Goal: Task Accomplishment & Management: Complete application form

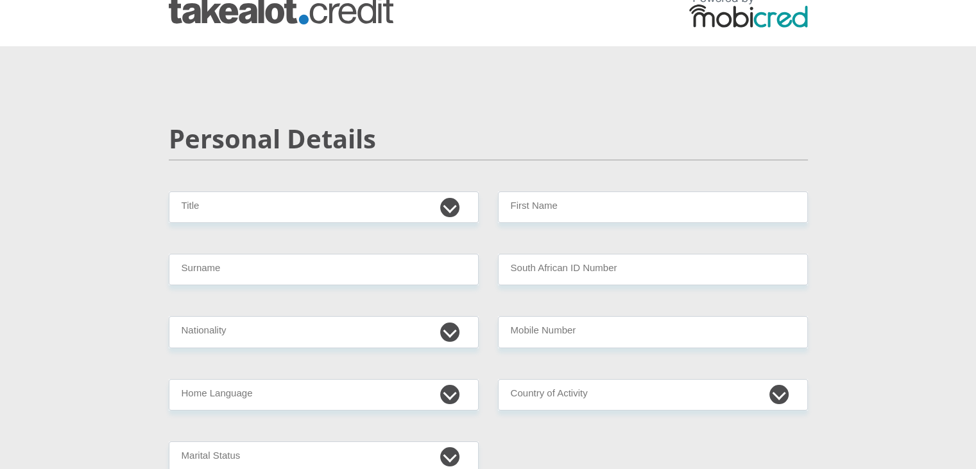
scroll to position [21, 0]
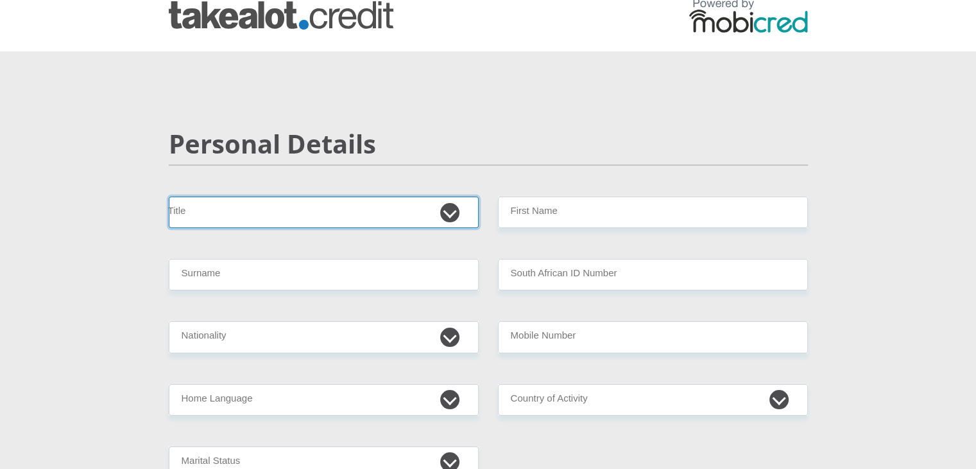
click at [448, 211] on select "Mr Ms Mrs Dr [PERSON_NAME]" at bounding box center [324, 211] width 310 height 31
select select "Ms"
click at [169, 196] on select "Mr Ms Mrs Dr [PERSON_NAME]" at bounding box center [324, 211] width 310 height 31
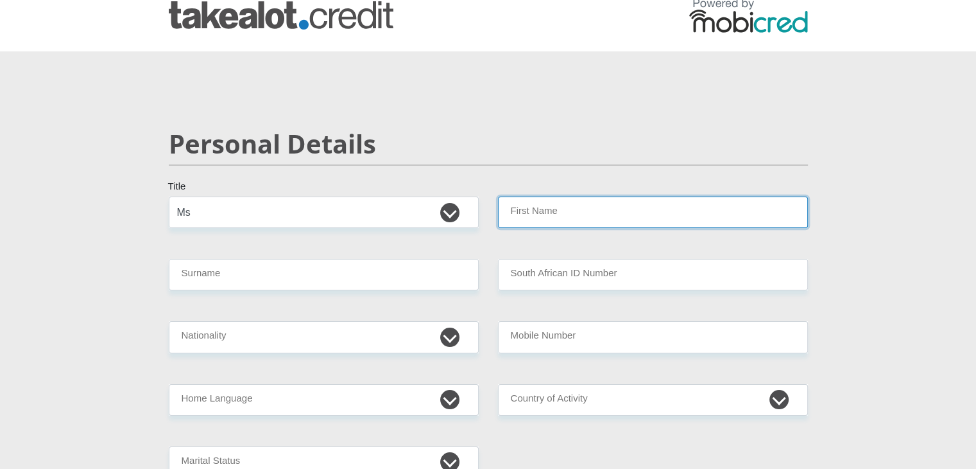
click at [531, 210] on input "First Name" at bounding box center [653, 211] width 310 height 31
type input "CharleenThakudwa"
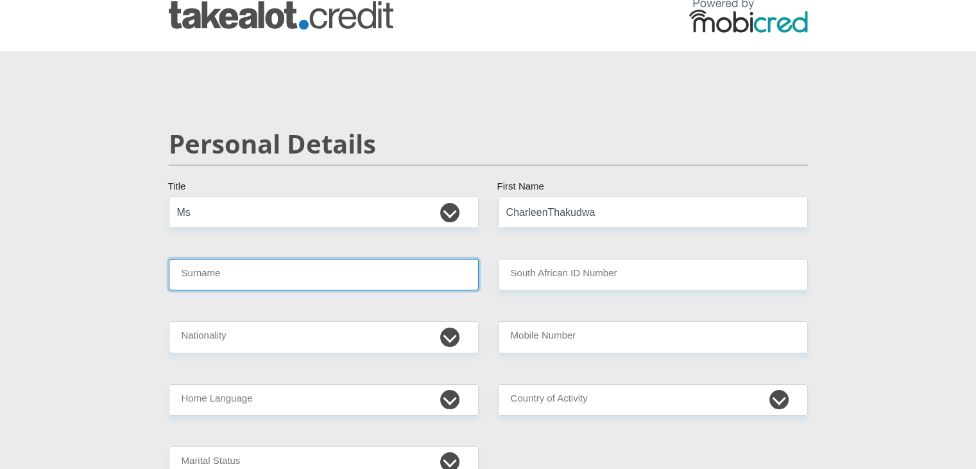
type input "Sithole"
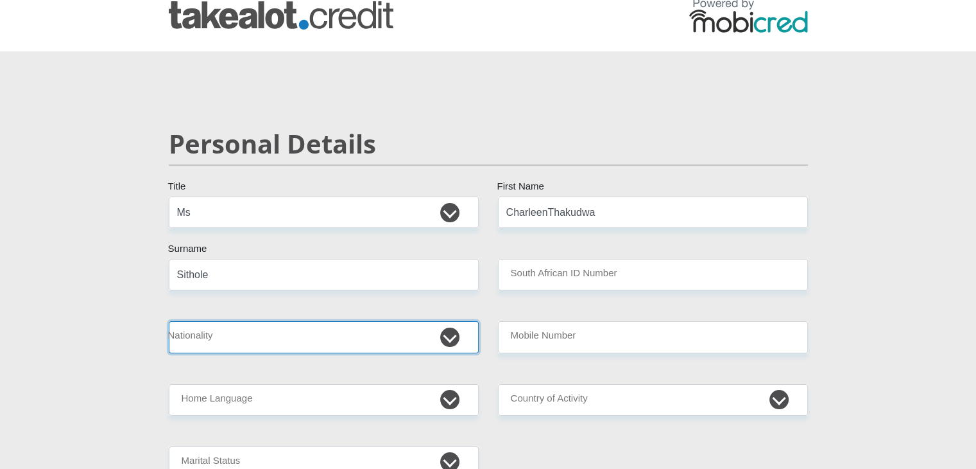
select select "ZAF"
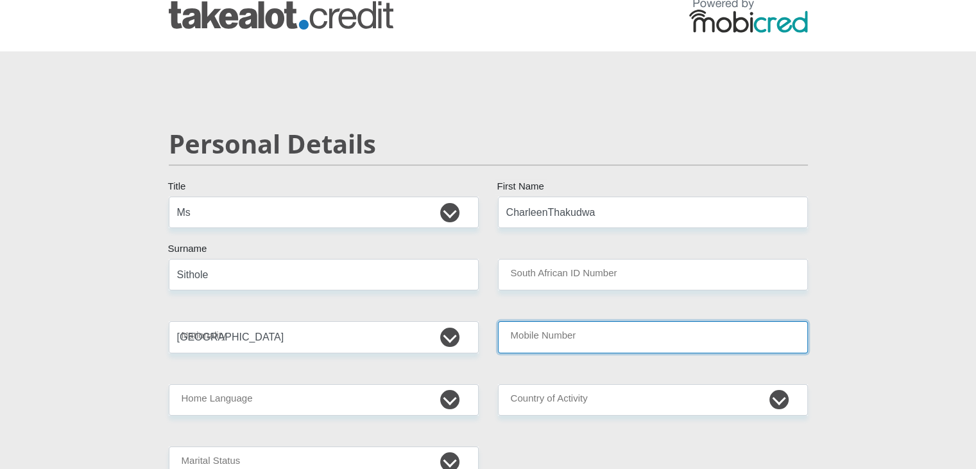
type input "0647007067"
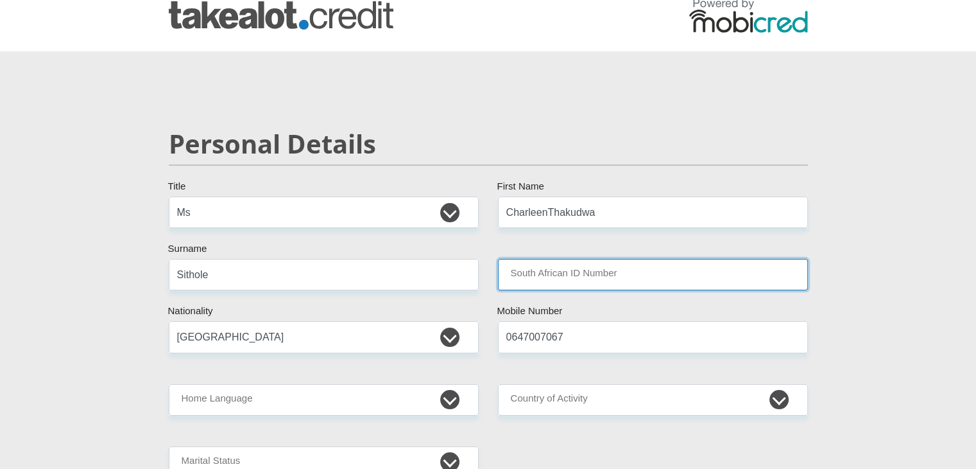
click at [601, 270] on input "South African ID Number" at bounding box center [653, 274] width 310 height 31
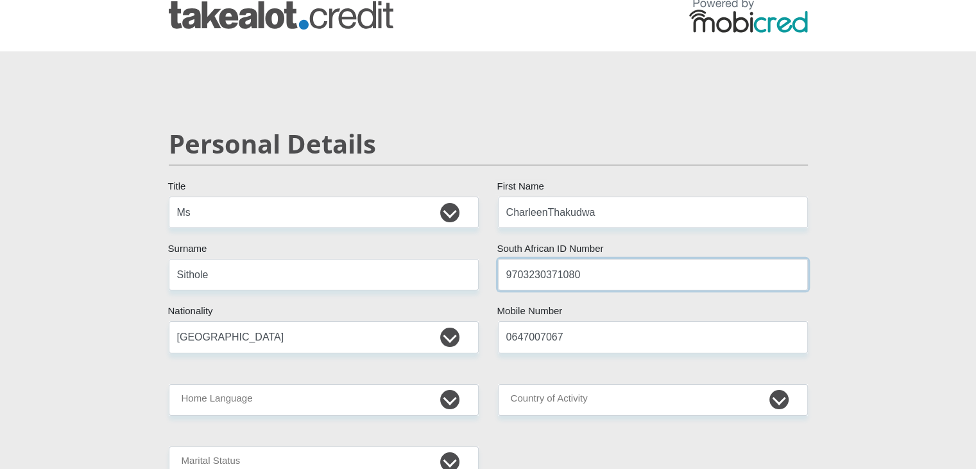
type input "9703230371080"
